Goal: Task Accomplishment & Management: Manage account settings

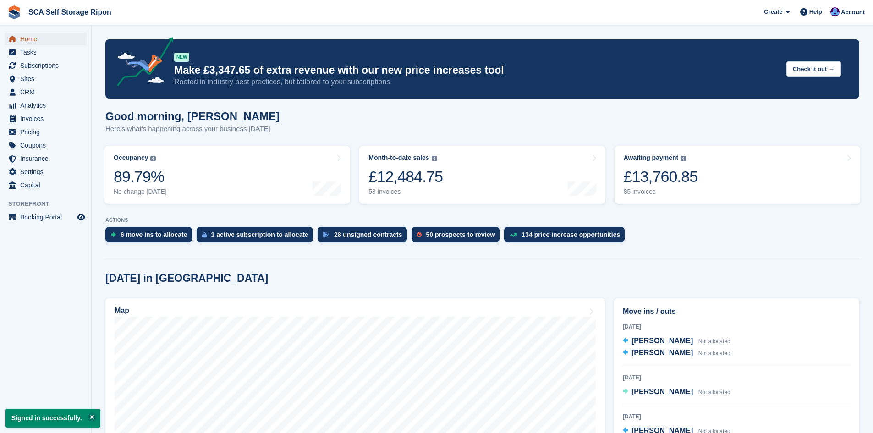
click at [32, 36] on span "Home" at bounding box center [47, 39] width 55 height 13
click at [59, 67] on span "Subscriptions" at bounding box center [47, 65] width 55 height 13
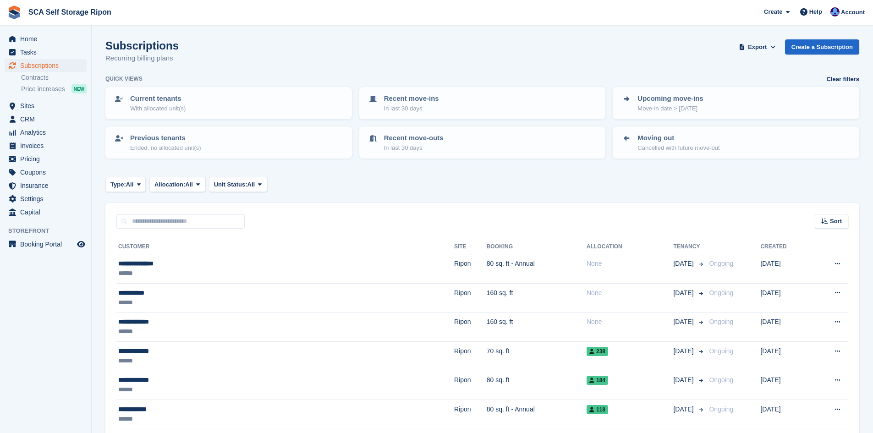
click at [401, 191] on div "Type: All All Upcoming Previous Active Ending Allocation: All All Allocated Una…" at bounding box center [482, 184] width 754 height 15
click at [231, 212] on div "Sort Sort by Customer name Date created Move in date Move out date Created (old…" at bounding box center [482, 216] width 754 height 26
click at [228, 217] on input "text" at bounding box center [180, 221] width 128 height 15
type input "***"
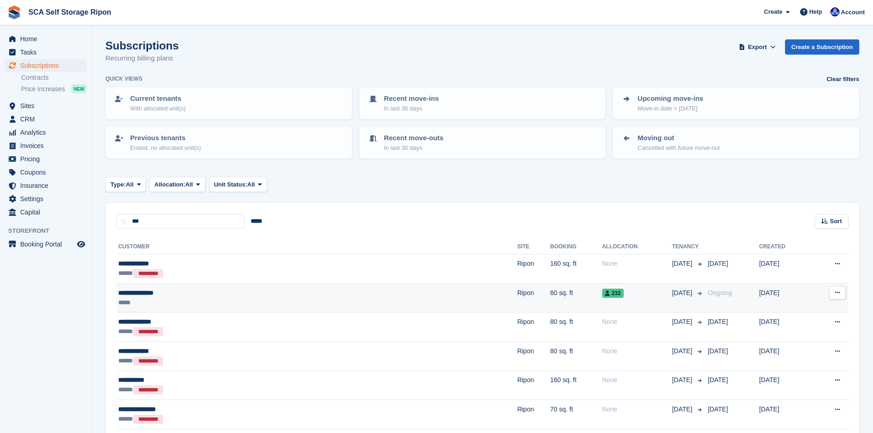
click at [316, 292] on div "**********" at bounding box center [219, 293] width 202 height 10
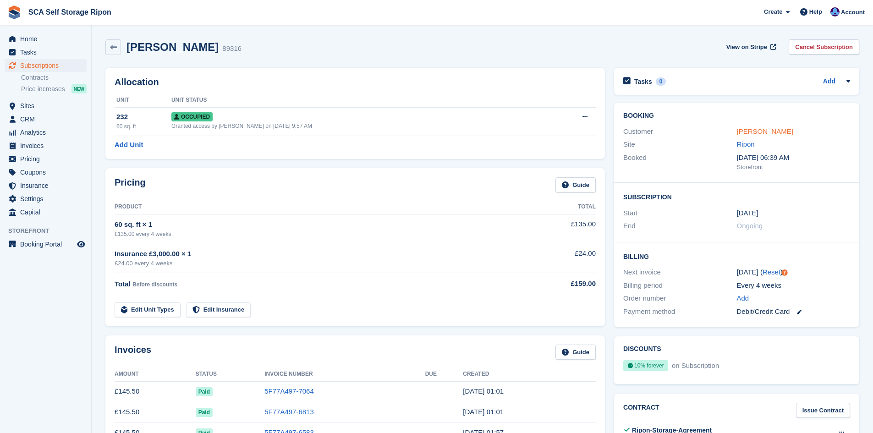
click at [751, 131] on link "[PERSON_NAME]" at bounding box center [765, 131] width 56 height 8
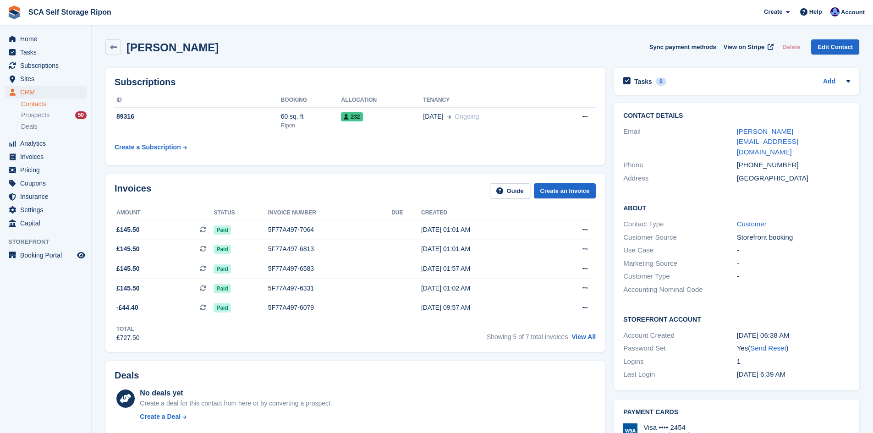
click at [418, 187] on div "Invoices Guide Create an Invoice" at bounding box center [355, 193] width 481 height 21
click at [358, 185] on div "Invoices Guide Create an Invoice" at bounding box center [355, 193] width 481 height 21
click at [324, 229] on div "5F77A497-7064" at bounding box center [329, 230] width 123 height 10
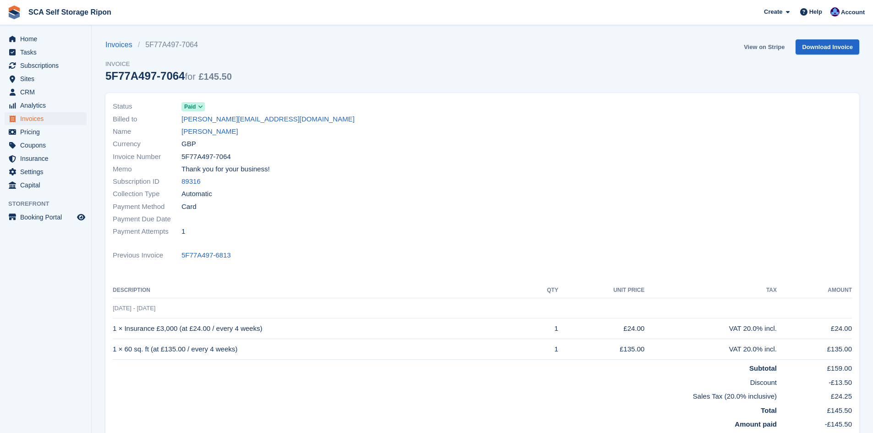
click at [764, 47] on link "View on Stripe" at bounding box center [764, 46] width 48 height 15
click at [219, 132] on link "[PERSON_NAME]" at bounding box center [210, 132] width 56 height 11
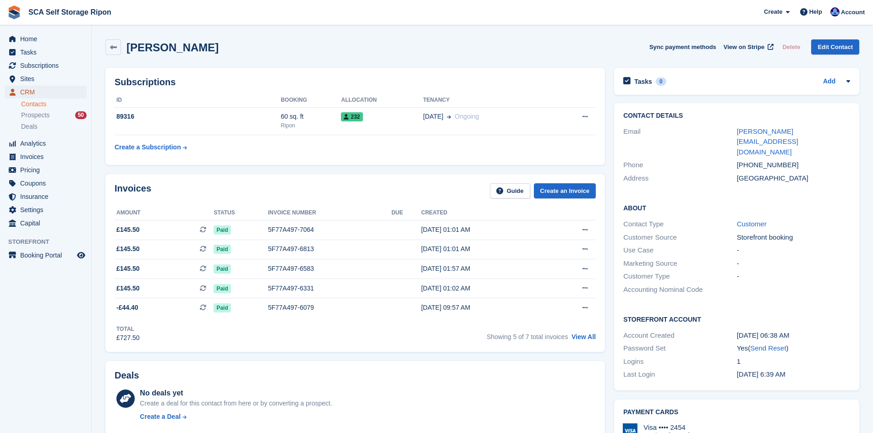
click at [44, 89] on span "CRM" at bounding box center [47, 92] width 55 height 13
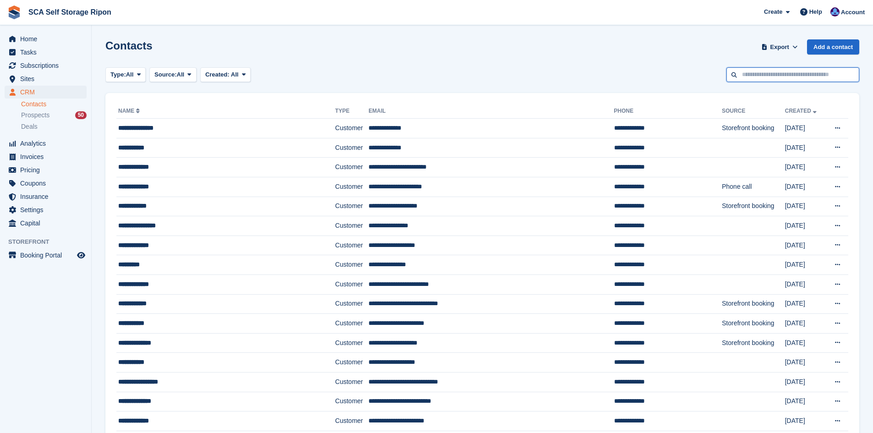
click at [741, 74] on input "text" at bounding box center [793, 74] width 133 height 15
type input "*****"
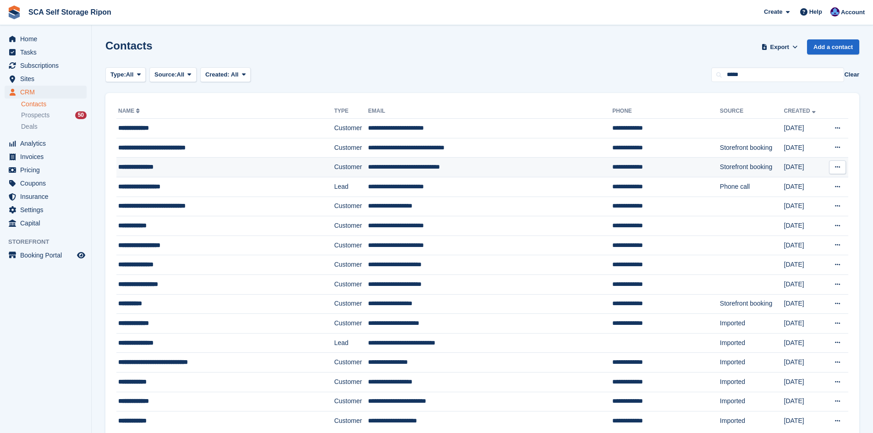
click at [368, 171] on td "**********" at bounding box center [490, 168] width 244 height 20
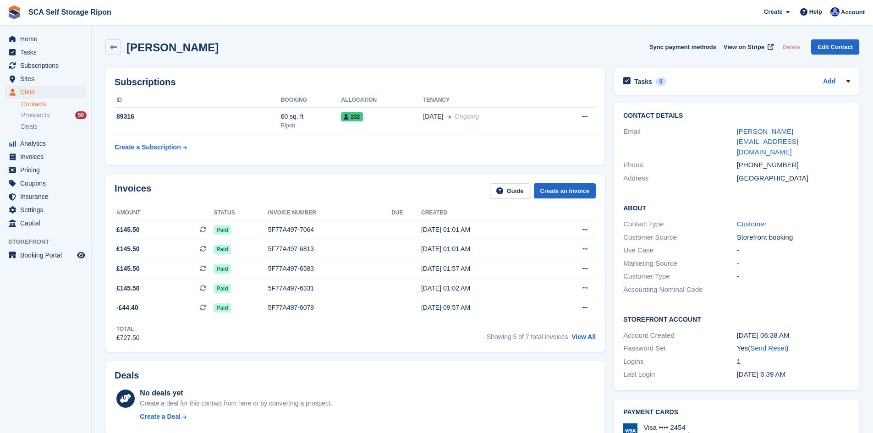
click at [359, 192] on div "Invoices Guide Create an Invoice" at bounding box center [355, 193] width 481 height 21
click at [366, 187] on div "Invoices Guide Create an Invoice" at bounding box center [355, 193] width 481 height 21
drag, startPoint x: 331, startPoint y: 199, endPoint x: 328, endPoint y: 194, distance: 6.0
click at [330, 199] on div "Invoices Guide Create an Invoice" at bounding box center [355, 193] width 481 height 21
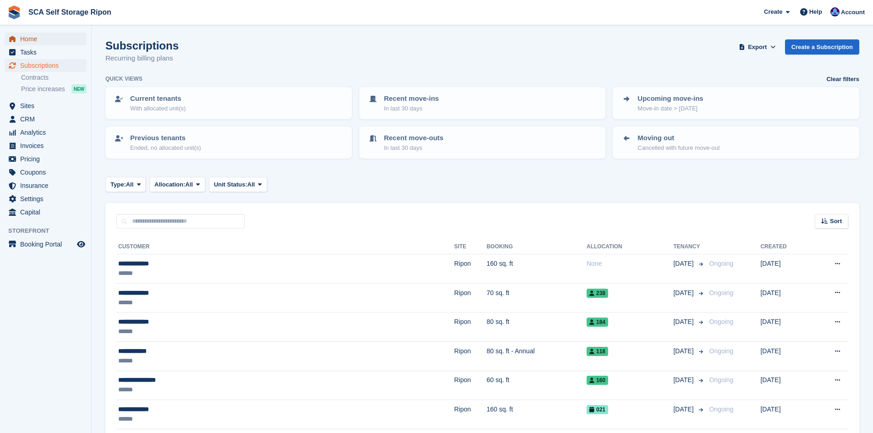
click at [31, 37] on span "Home" at bounding box center [47, 39] width 55 height 13
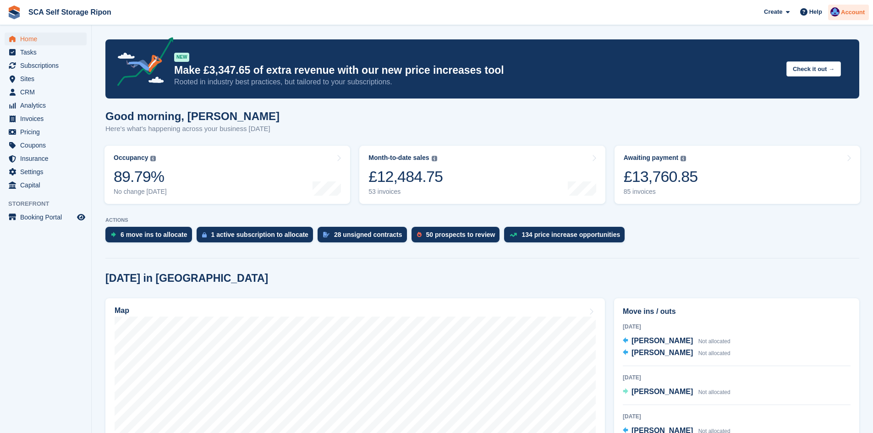
click at [851, 8] on span "Account" at bounding box center [853, 12] width 24 height 9
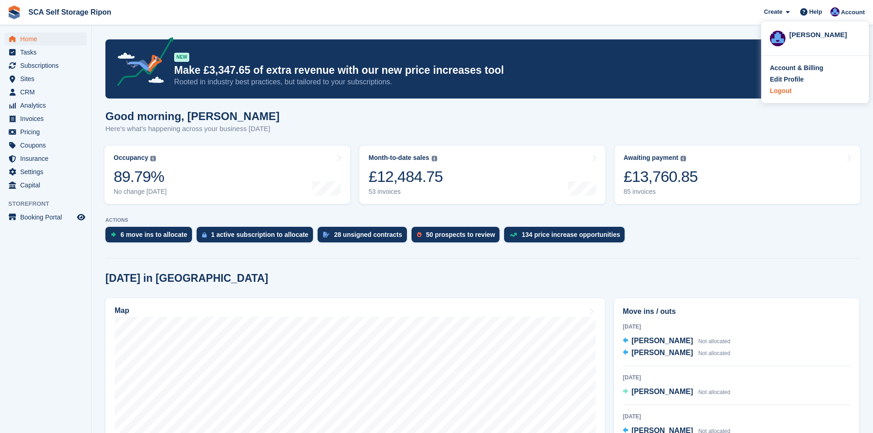
click at [782, 90] on div "Logout" at bounding box center [781, 91] width 22 height 10
